Goal: Information Seeking & Learning: Learn about a topic

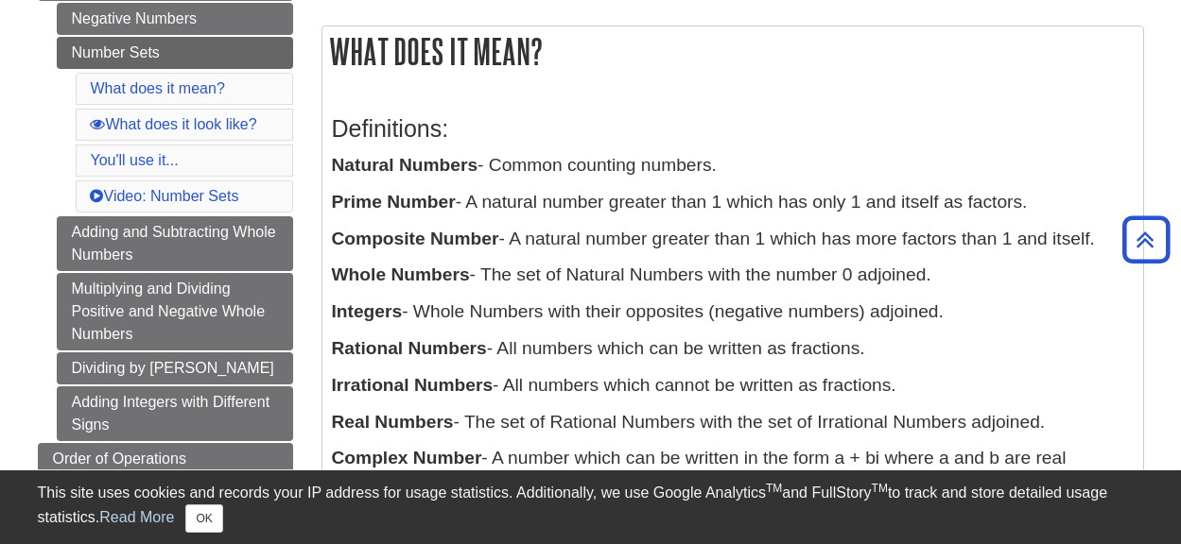
scroll to position [295, 0]
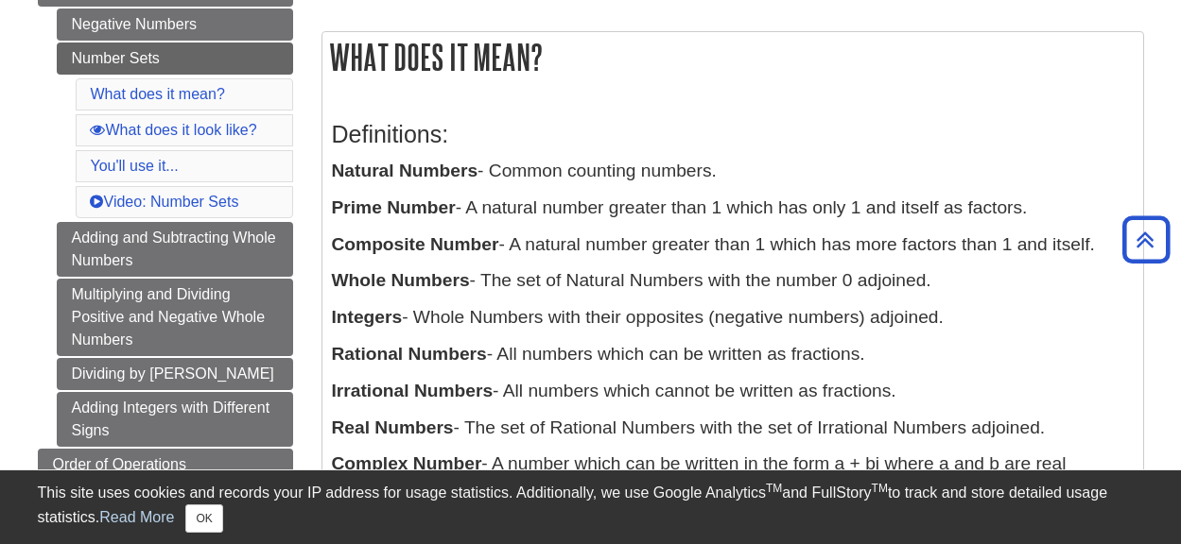
drag, startPoint x: 608, startPoint y: 317, endPoint x: 334, endPoint y: 124, distance: 335.1
click at [334, 124] on div "Definitions: Natural Numbers - Common counting numbers. Prime Number - A natura…" at bounding box center [732, 308] width 801 height 413
drag, startPoint x: 334, startPoint y: 124, endPoint x: 365, endPoint y: 136, distance: 33.5
copy div "Definitions: Natural Numbers - Common counting numbers. Prime Number - A natura…"
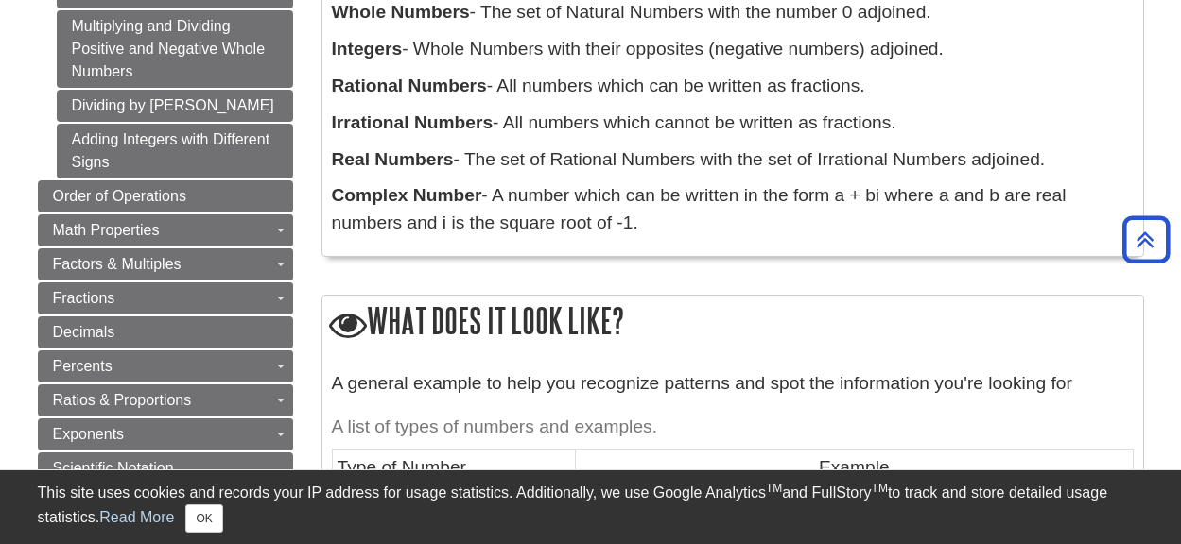
scroll to position [862, 0]
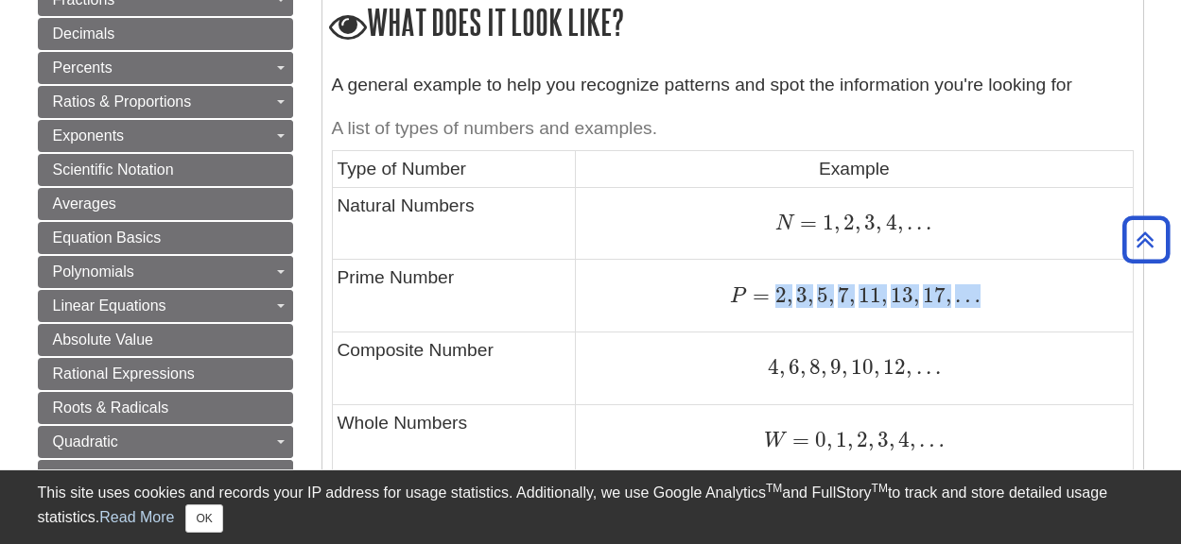
drag, startPoint x: 976, startPoint y: 294, endPoint x: 774, endPoint y: 297, distance: 202.3
click at [774, 297] on span "P = 2 , 3 , 5 , 7 , 11 , 13 , 17 , …" at bounding box center [855, 295] width 250 height 25
drag, startPoint x: 774, startPoint y: 297, endPoint x: 792, endPoint y: 295, distance: 18.1
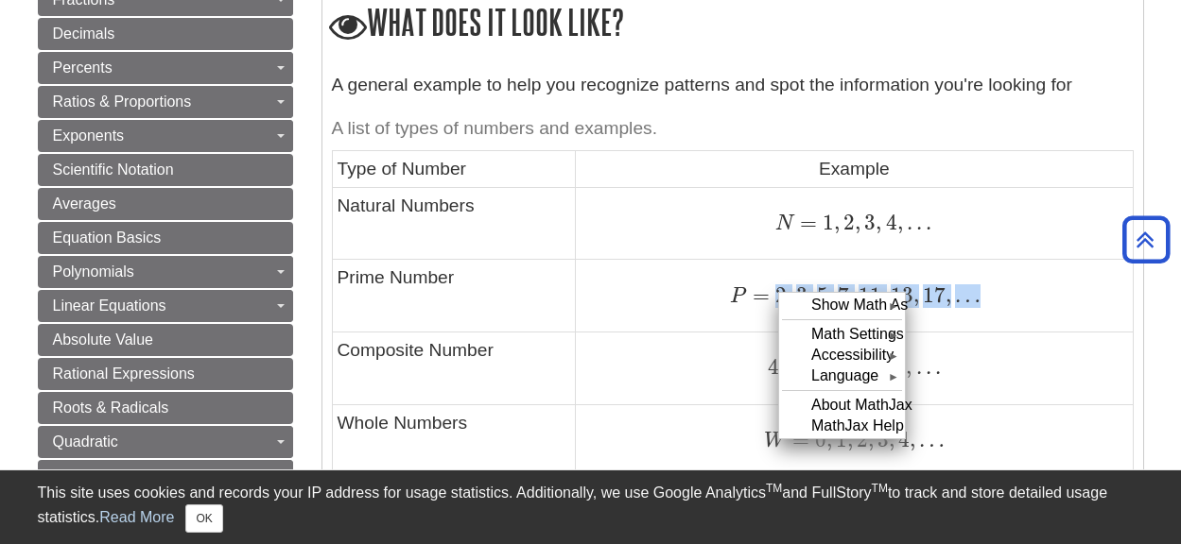
copy span "2 , 3 , 5 , 7 , 11 , 13 , 17 , …"
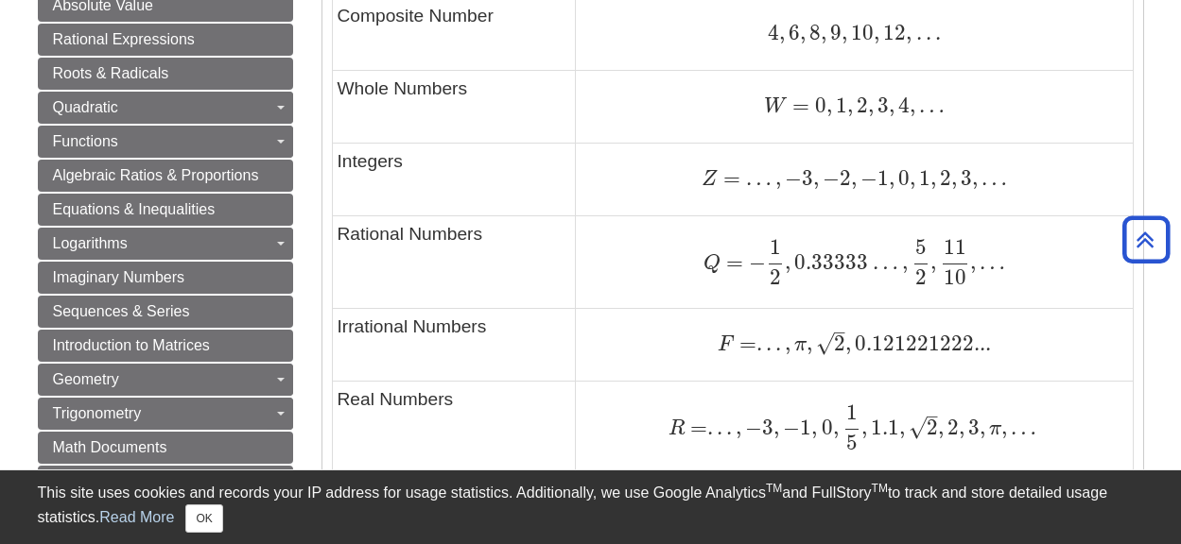
scroll to position [1240, 0]
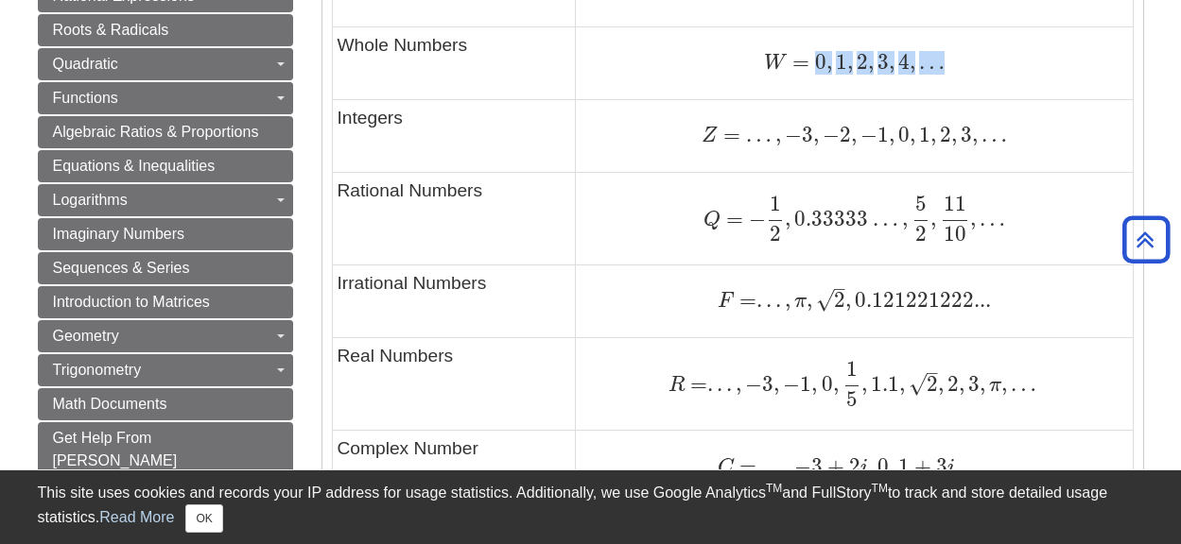
drag, startPoint x: 953, startPoint y: 64, endPoint x: 815, endPoint y: 67, distance: 138.0
click at [815, 67] on div "W = 0 , 1 , 2 , 3 , 4 , … W = 0 , 1 , 2 , 3 , 4 , …" at bounding box center [853, 63] width 546 height 26
copy span "0 , 1 , 2 , 3 , 4 , …"
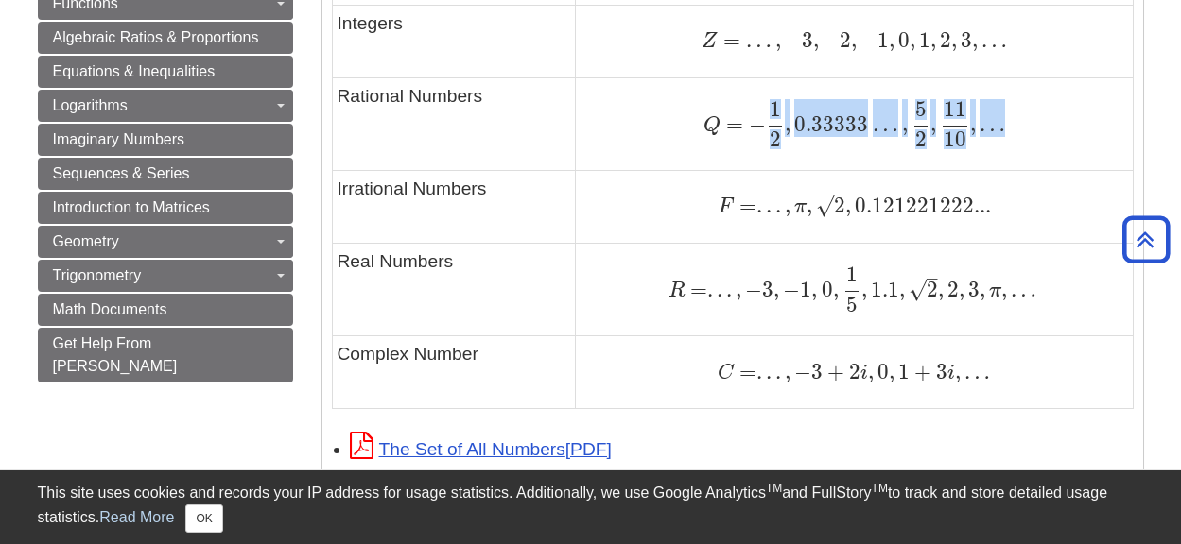
drag, startPoint x: 768, startPoint y: 109, endPoint x: 1003, endPoint y: 125, distance: 234.9
click at [1003, 125] on span "Q = − 1 2 , 0.33333 … , 5 2 , 11 10 , …" at bounding box center [854, 124] width 302 height 25
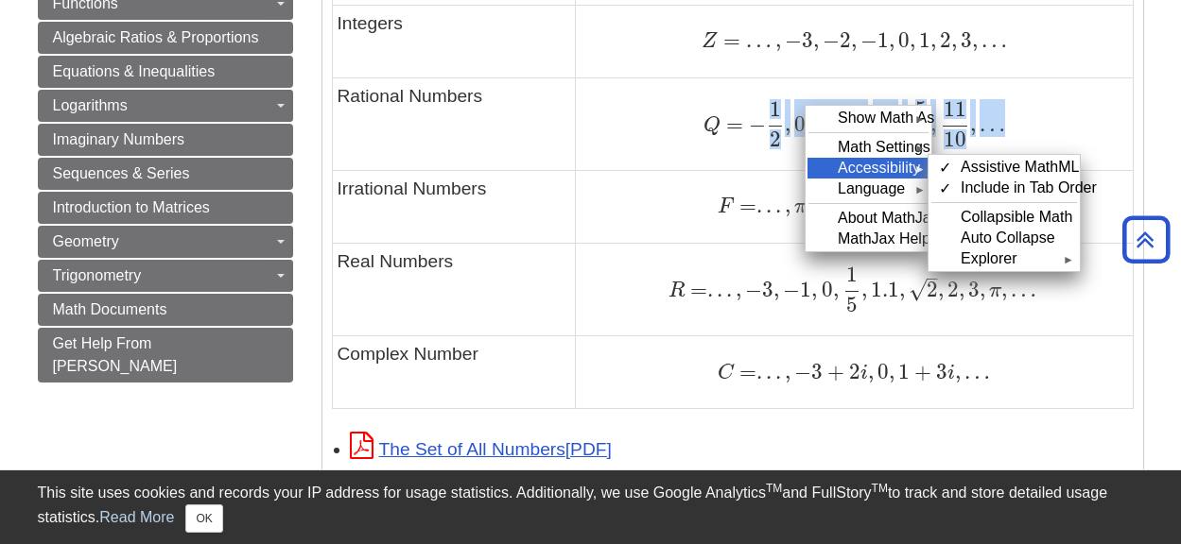
copy span "1 2 , 0.33333 … , 5 2 , 11 10 , …"
drag, startPoint x: 761, startPoint y: 335, endPoint x: 734, endPoint y: 336, distance: 26.5
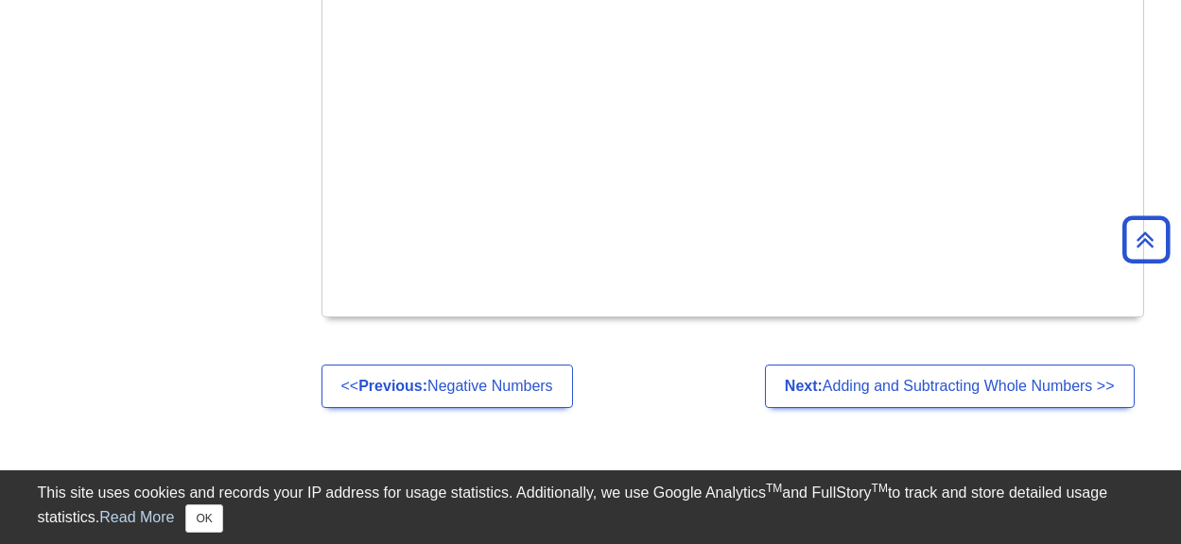
scroll to position [2374, 0]
